Goal: Find specific page/section: Find specific page/section

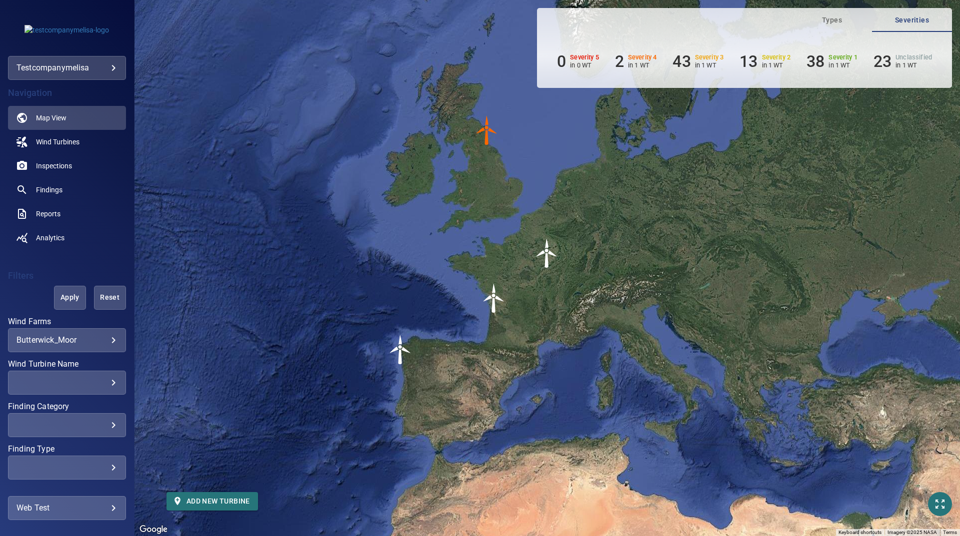
click at [102, 75] on body "**********" at bounding box center [480, 268] width 960 height 536
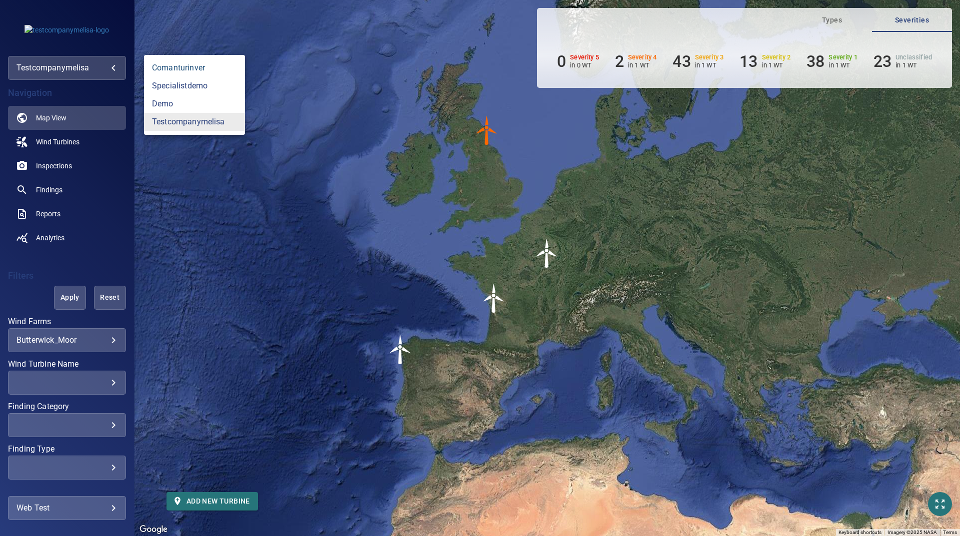
click at [190, 71] on link "comanturinver" at bounding box center [194, 68] width 101 height 18
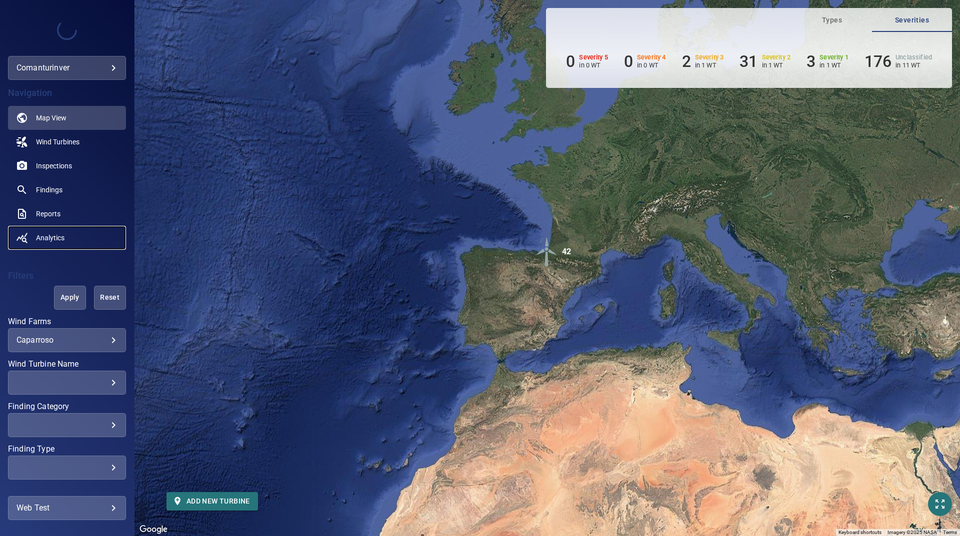
click at [50, 236] on span "Analytics" at bounding box center [50, 238] width 28 height 10
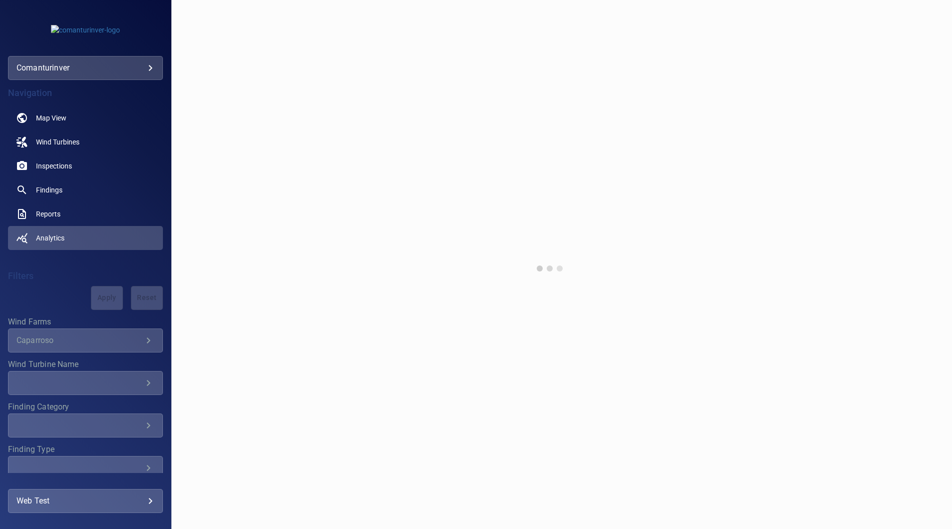
click at [665, 302] on div at bounding box center [561, 268] width 781 height 536
